Goal: Contribute content

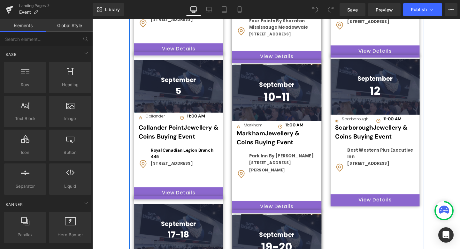
scroll to position [494, 0]
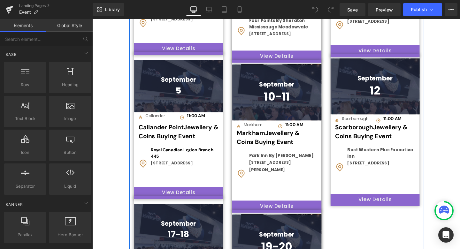
click at [343, 70] on div "September Heading [STREET_ADDRESS]" at bounding box center [390, 90] width 94 height 59
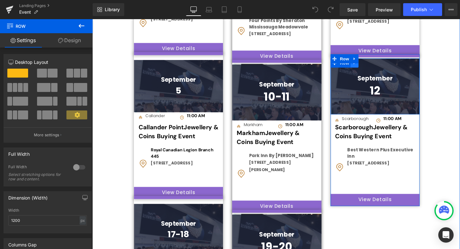
click at [366, 68] on icon at bounding box center [368, 65] width 4 height 5
click at [375, 68] on icon at bounding box center [376, 65] width 4 height 4
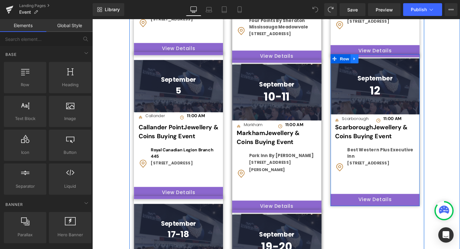
click at [367, 64] on icon at bounding box center [368, 61] width 4 height 5
click at [376, 63] on icon at bounding box center [376, 61] width 4 height 4
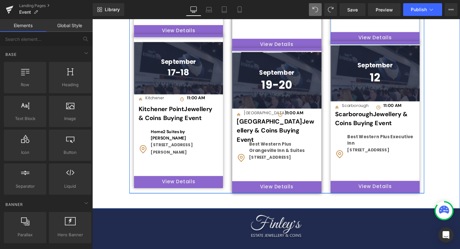
scroll to position [668, 0]
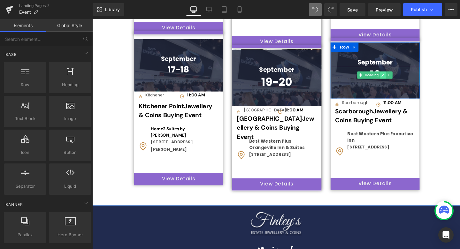
click at [396, 80] on icon at bounding box center [398, 78] width 4 height 4
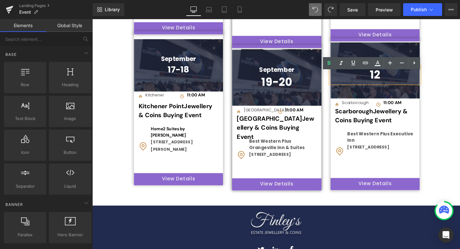
click at [397, 82] on h1 "12" at bounding box center [390, 77] width 94 height 17
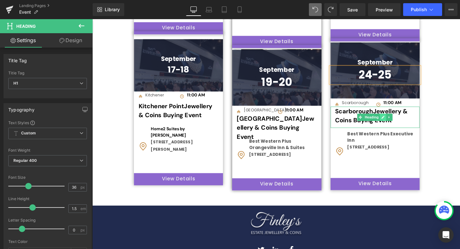
click at [396, 124] on icon at bounding box center [398, 122] width 4 height 4
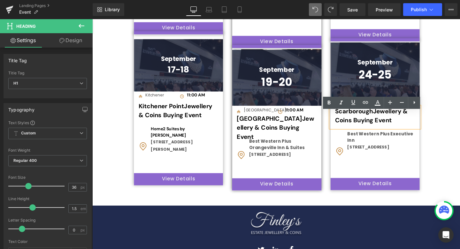
click at [386, 121] on span "Scarborough Jewellery & Coins Buying Event" at bounding box center [385, 121] width 76 height 18
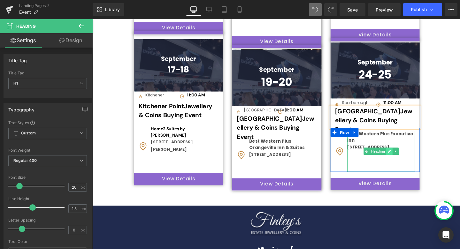
click at [403, 160] on icon at bounding box center [405, 158] width 4 height 4
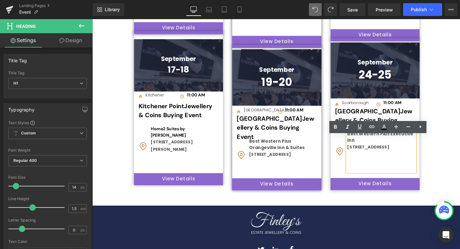
drag, startPoint x: 427, startPoint y: 159, endPoint x: 361, endPoint y: 146, distance: 66.8
click at [361, 146] on div "Image Best Western Plus Executive Inn [STREET_ADDRESS] Heading Row" at bounding box center [390, 156] width 94 height 47
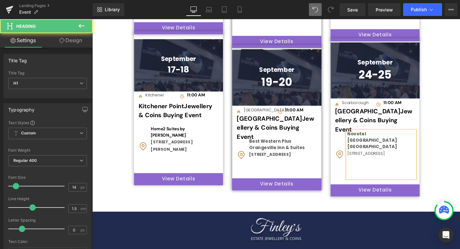
drag, startPoint x: 369, startPoint y: 160, endPoint x: 359, endPoint y: 150, distance: 14.9
click at [360, 157] on div "[STREET_ADDRESS]" at bounding box center [395, 160] width 71 height 7
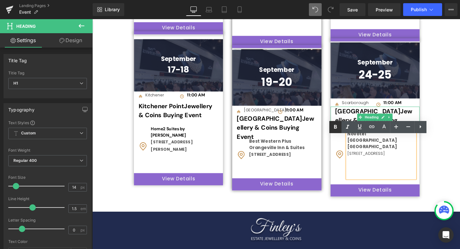
click at [388, 197] on span "Button" at bounding box center [389, 199] width 15 height 8
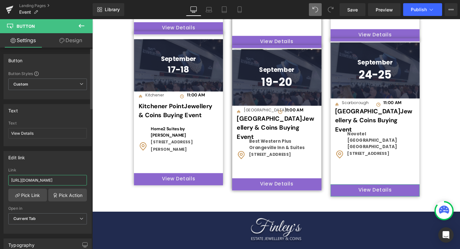
drag, startPoint x: 11, startPoint y: 180, endPoint x: 88, endPoint y: 182, distance: 77.3
click at [88, 182] on div "[URL][DOMAIN_NAME] Link [URL][DOMAIN_NAME] Pick Link Pick Action Current Tab Ne…" at bounding box center [47, 200] width 87 height 65
paste input "[URL][DOMAIN_NAME][DATE]"
type input "[URL][DOMAIN_NAME][DATE]"
click at [354, 9] on span "Save" at bounding box center [352, 9] width 11 height 7
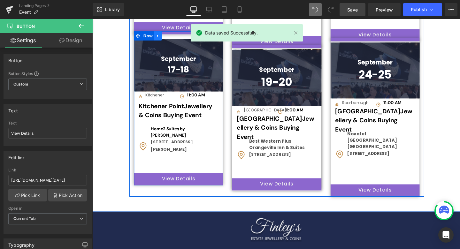
click at [159, 39] on icon at bounding box center [161, 36] width 4 height 5
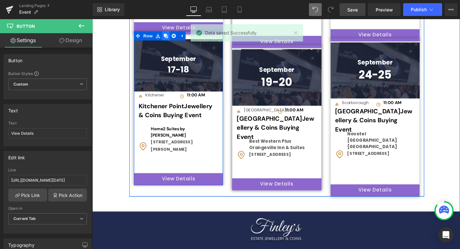
click at [169, 39] on icon at bounding box center [169, 36] width 4 height 4
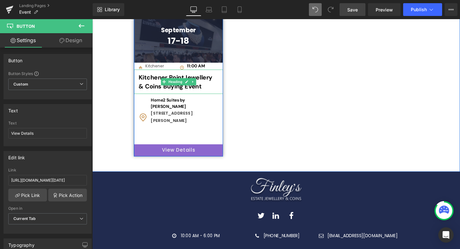
scroll to position [840, 0]
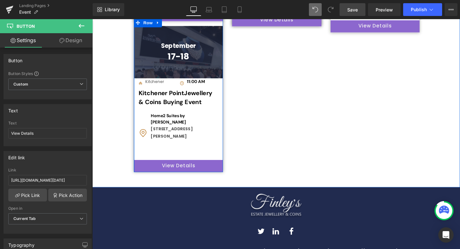
click at [193, 65] on div "17-18 Heading" at bounding box center [183, 58] width 94 height 13
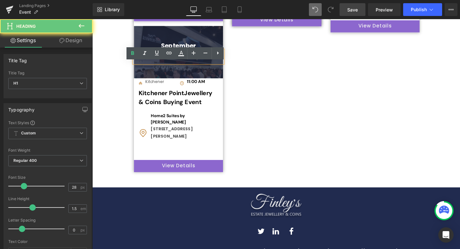
click at [192, 65] on h1 "17-18" at bounding box center [183, 58] width 94 height 13
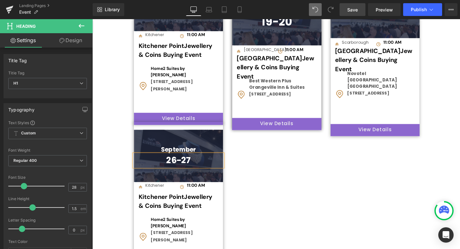
scroll to position [727, 0]
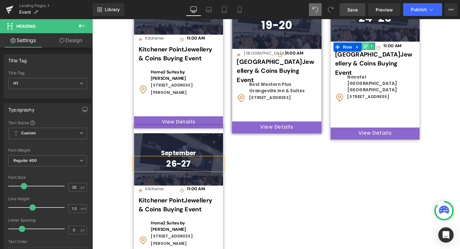
click at [378, 49] on icon at bounding box center [380, 48] width 4 height 4
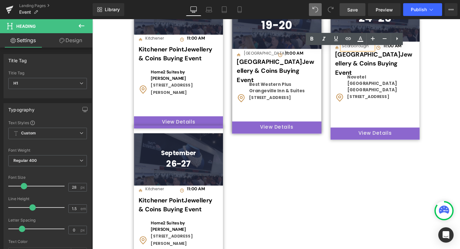
click at [382, 51] on div "Scarborough" at bounding box center [370, 47] width 33 height 7
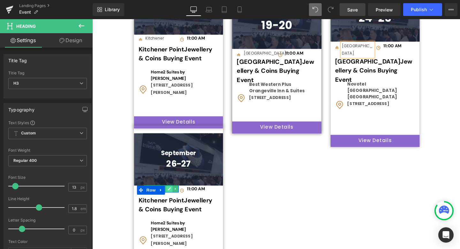
click at [171, 200] on icon at bounding box center [173, 198] width 4 height 4
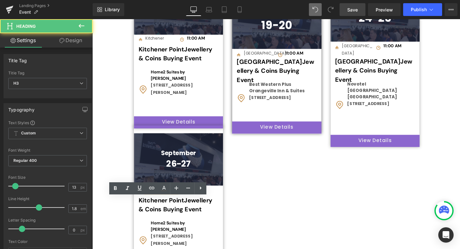
click at [170, 201] on div "Kitchener" at bounding box center [164, 197] width 33 height 7
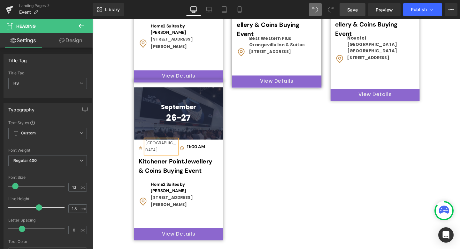
scroll to position [777, 0]
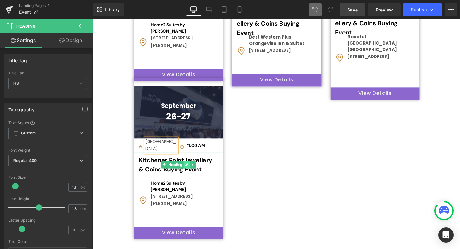
click at [189, 174] on link at bounding box center [191, 172] width 7 height 8
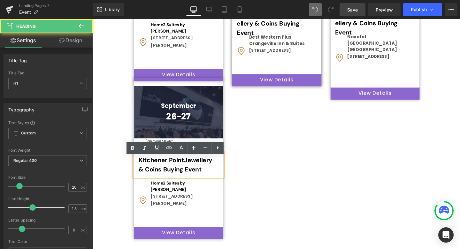
click at [170, 172] on h1 "Kitchener Point Jewellery & Coins Buying Event" at bounding box center [183, 174] width 84 height 22
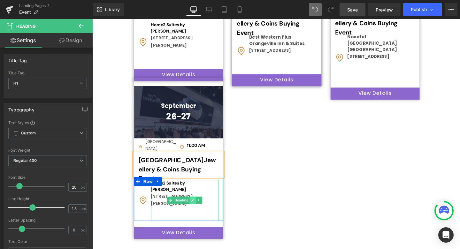
click at [196, 211] on icon at bounding box center [198, 210] width 4 height 4
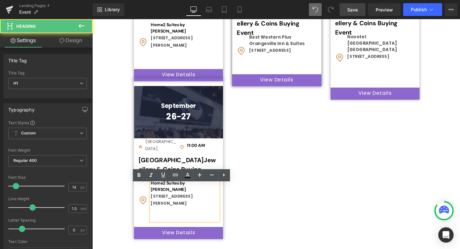
drag, startPoint x: 201, startPoint y: 217, endPoint x: 158, endPoint y: 198, distance: 46.6
click at [158, 198] on div "Home2 Suites by Hilton Kitchener [STREET_ADDRESS]" at bounding box center [189, 209] width 71 height 43
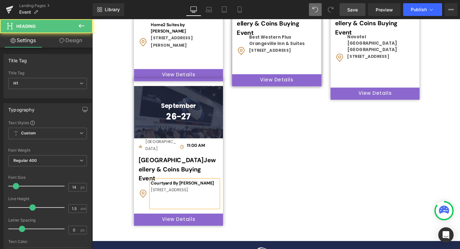
drag, startPoint x: 222, startPoint y: 203, endPoint x: 152, endPoint y: 202, distance: 69.9
click at [154, 202] on div "Courtyard By Marriott [STREET_ADDRESS]" at bounding box center [189, 202] width 71 height 29
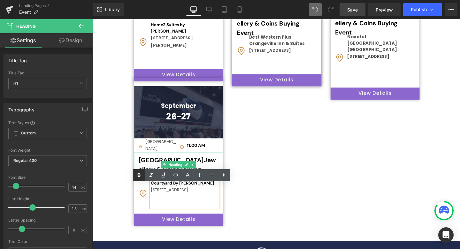
click at [181, 234] on span "Button" at bounding box center [183, 230] width 15 height 8
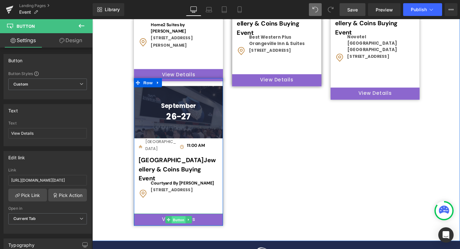
click at [184, 232] on span "Button" at bounding box center [183, 230] width 15 height 8
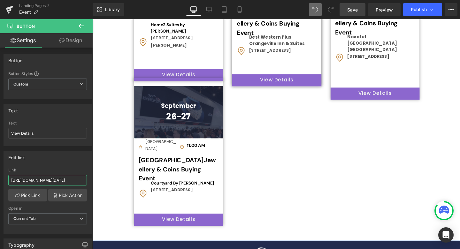
drag, startPoint x: 103, startPoint y: 201, endPoint x: 117, endPoint y: 187, distance: 19.6
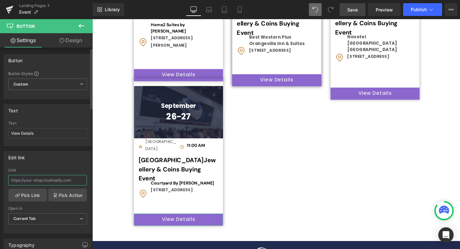
paste input "[URL][DOMAIN_NAME][DATE]"
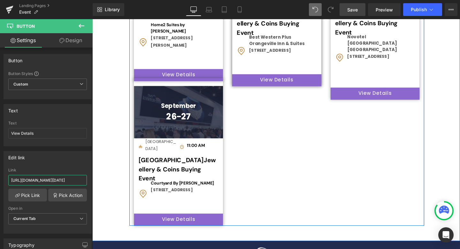
type input "[URL][DOMAIN_NAME][DATE]"
click at [352, 10] on span "Save" at bounding box center [352, 9] width 11 height 7
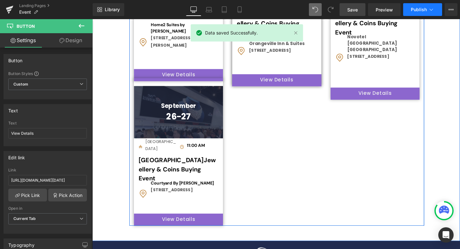
click at [421, 10] on span "Publish" at bounding box center [419, 9] width 16 height 5
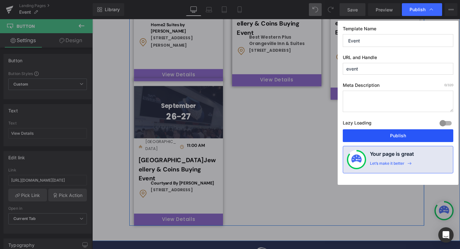
click at [398, 136] on button "Publish" at bounding box center [398, 135] width 110 height 13
